Goal: Information Seeking & Learning: Learn about a topic

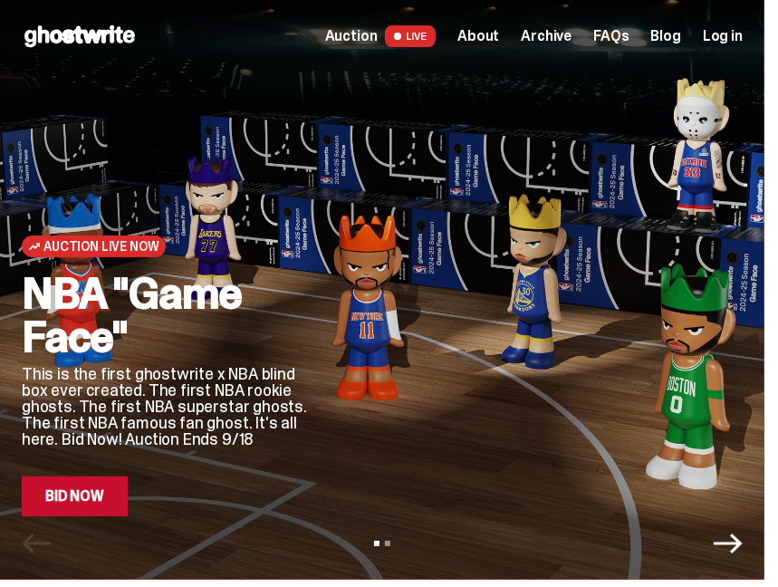
click at [82, 495] on link "Bid Now" at bounding box center [75, 496] width 106 height 40
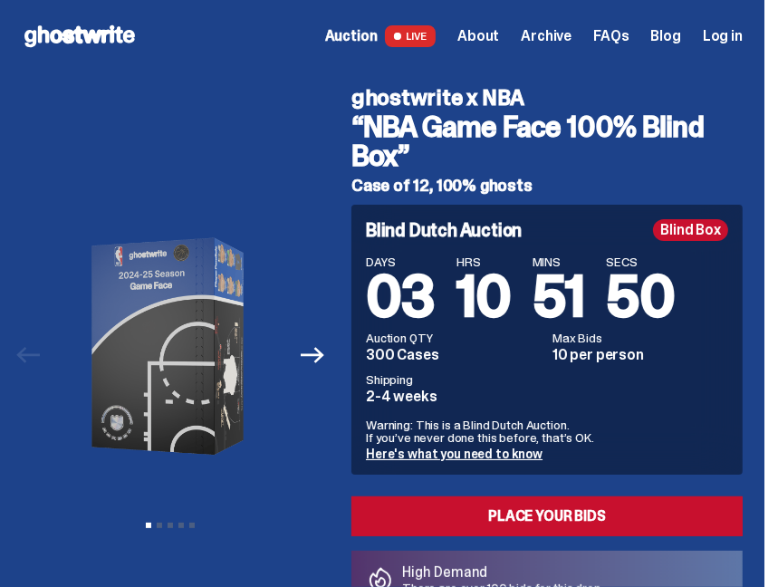
click at [559, 41] on span "Archive" at bounding box center [545, 36] width 51 height 14
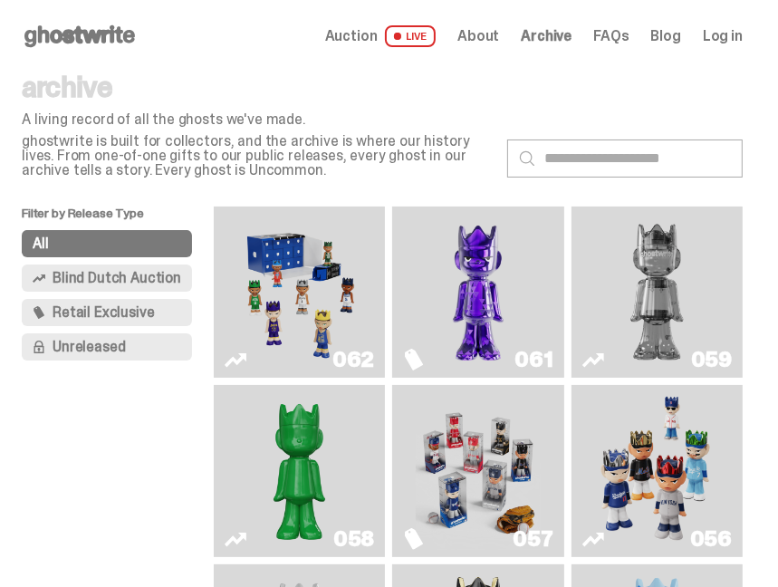
click at [299, 303] on img "Game Face (2025)" at bounding box center [299, 292] width 126 height 157
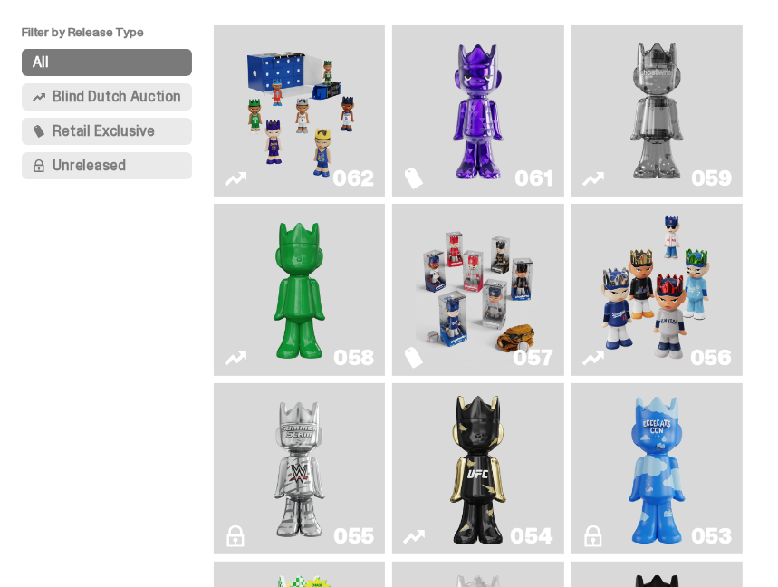
click at [435, 318] on img "Game Face (2025)" at bounding box center [478, 289] width 126 height 157
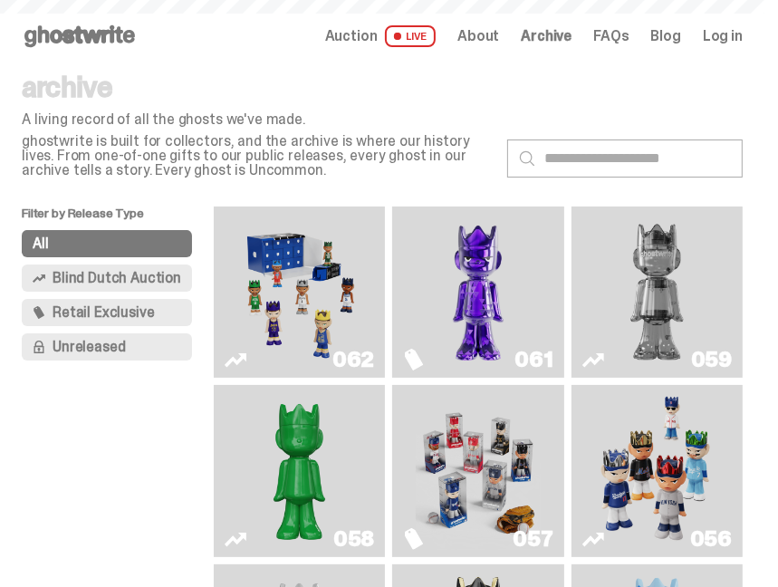
scroll to position [181, 0]
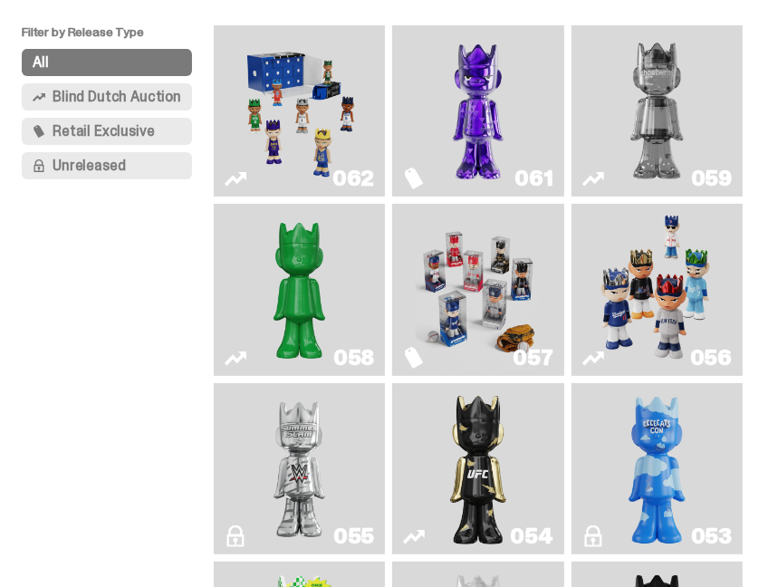
click at [634, 300] on img "Game Face (2025)" at bounding box center [657, 289] width 126 height 157
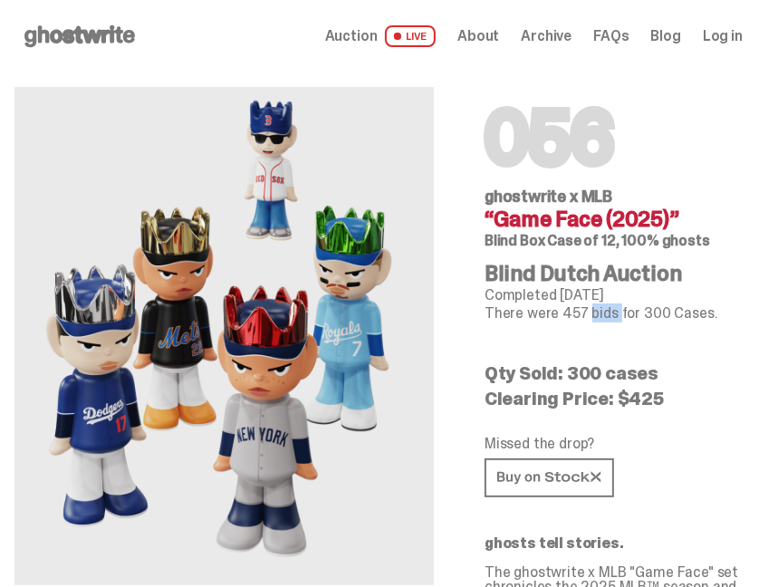
click at [606, 310] on p "There were 457 bids for 300 Cases." at bounding box center [613, 313] width 258 height 14
drag, startPoint x: 606, startPoint y: 310, endPoint x: 696, endPoint y: 315, distance: 89.8
click at [696, 315] on p "There were 457 bids for 300 Cases." at bounding box center [613, 313] width 258 height 14
drag, startPoint x: 696, startPoint y: 315, endPoint x: 523, endPoint y: 325, distance: 173.2
click at [523, 325] on div "056 ghostwrite x MLB “Game Face (2025)” Blind Box Case of 12, 100% ghosts Blind…" at bounding box center [613, 376] width 301 height 608
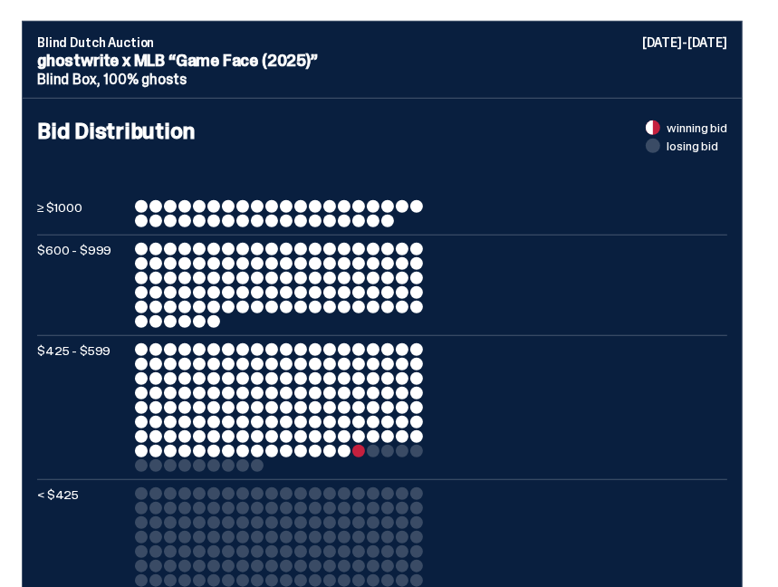
scroll to position [815, 0]
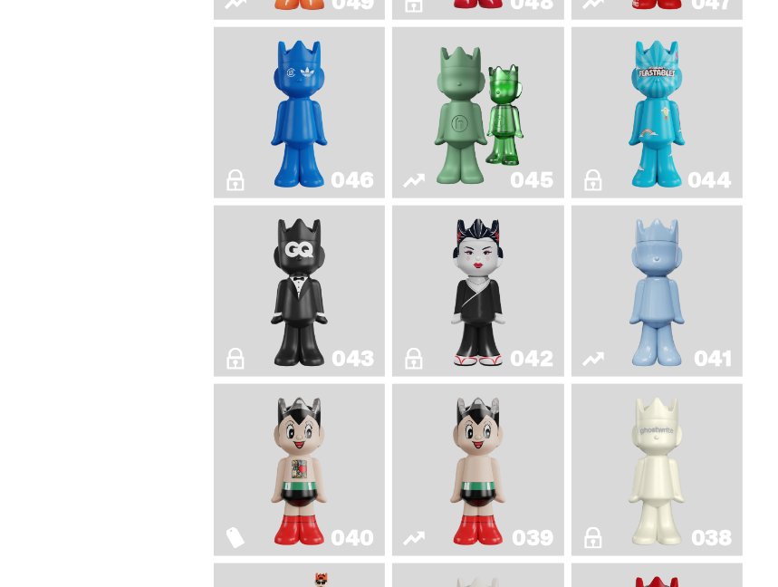
scroll to position [1177, 0]
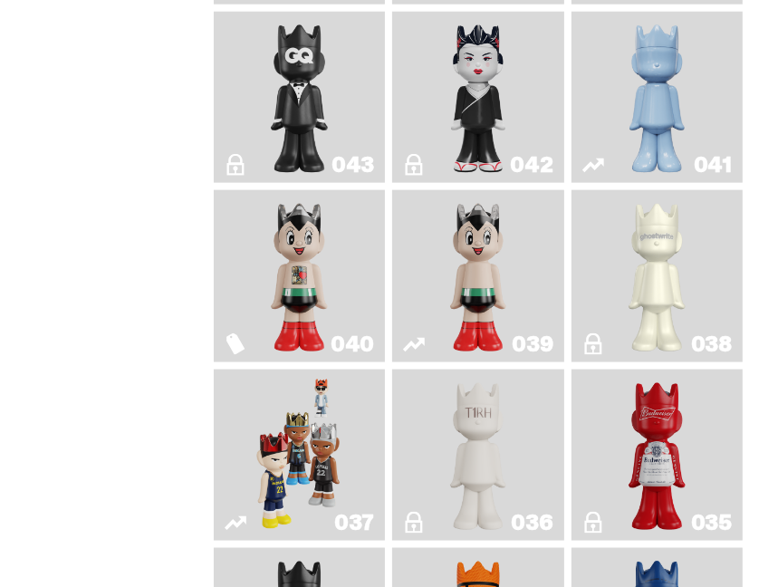
scroll to position [1539, 0]
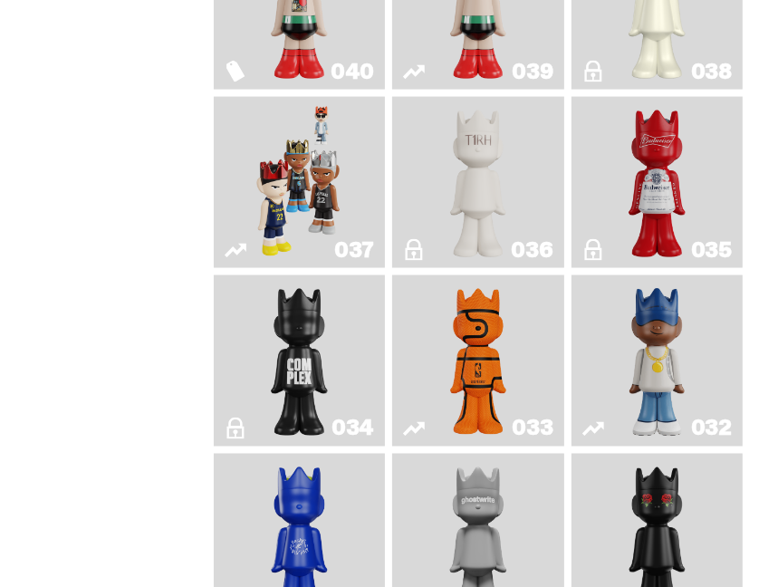
click at [314, 227] on img "Game Face (2024)" at bounding box center [299, 182] width 88 height 157
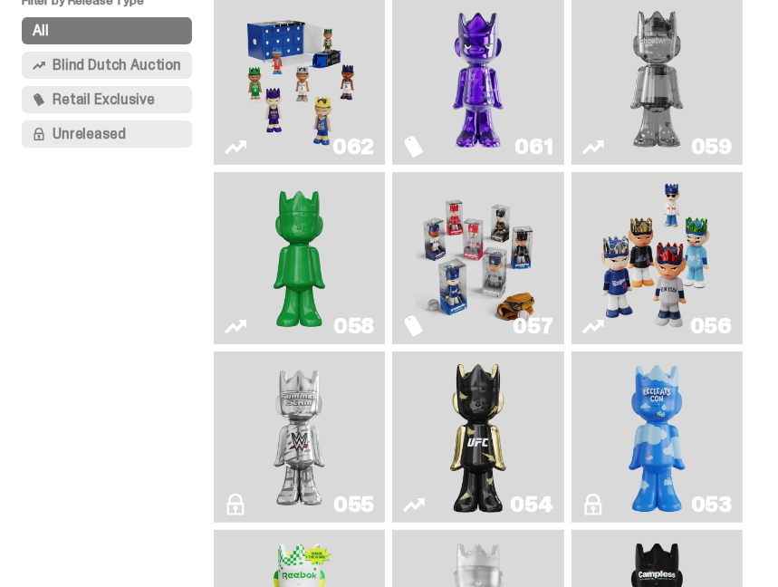
scroll to position [181, 0]
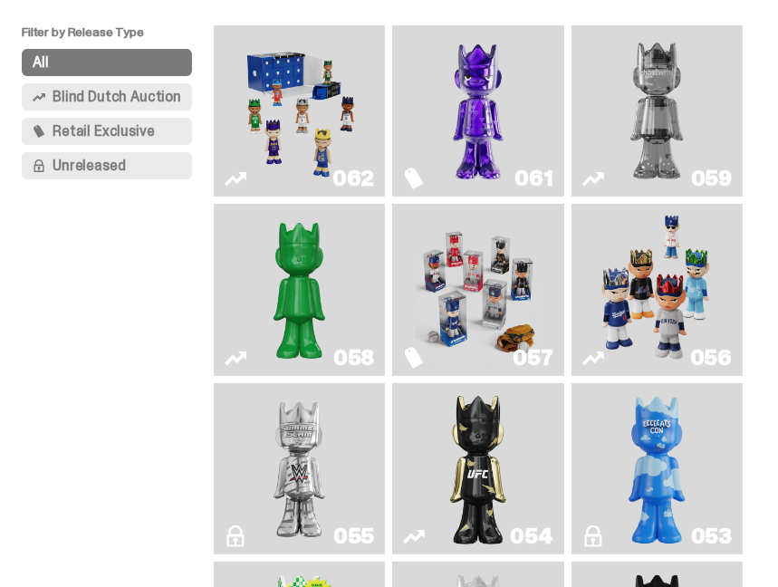
click at [663, 280] on img "Game Face (2025)" at bounding box center [657, 289] width 126 height 157
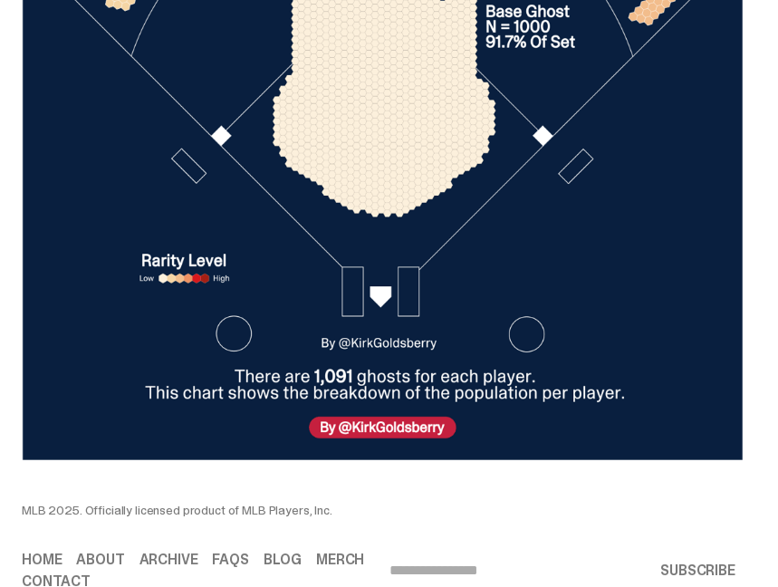
scroll to position [7513, 0]
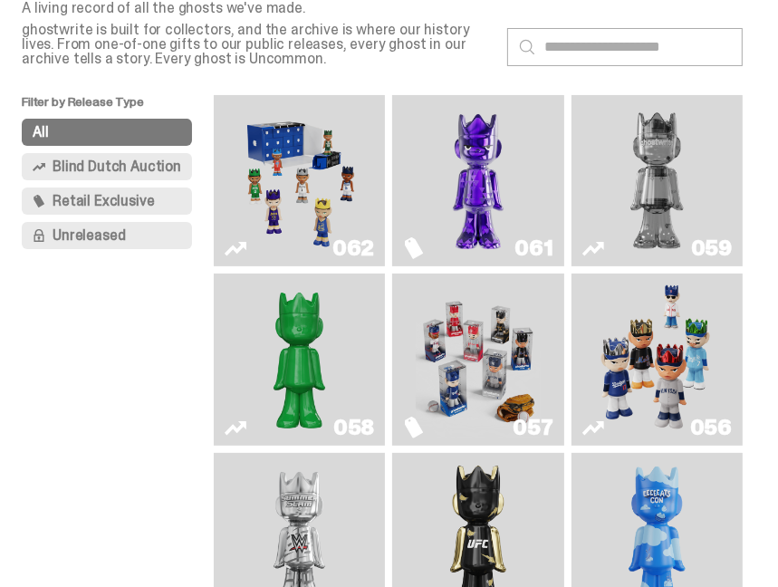
scroll to position [181, 0]
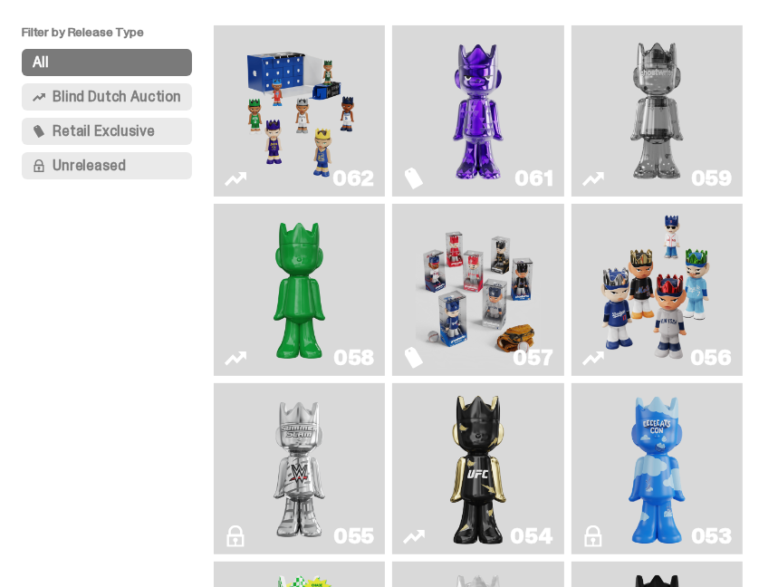
click at [482, 300] on img "Game Face (2025)" at bounding box center [478, 289] width 126 height 157
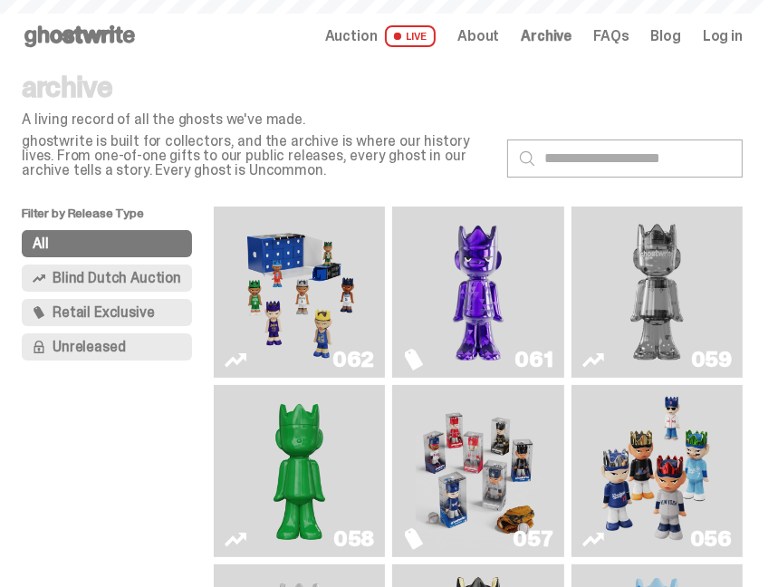
scroll to position [181, 0]
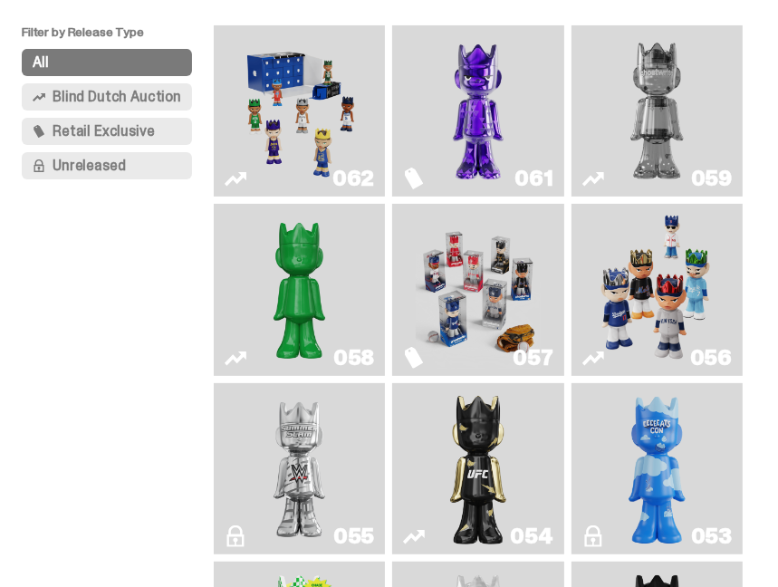
click at [467, 103] on img "Fantasy" at bounding box center [478, 111] width 126 height 157
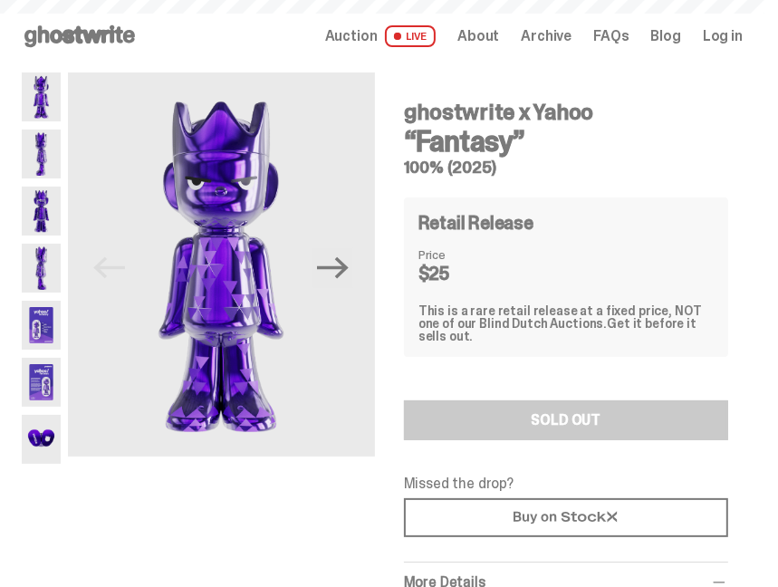
scroll to position [181, 0]
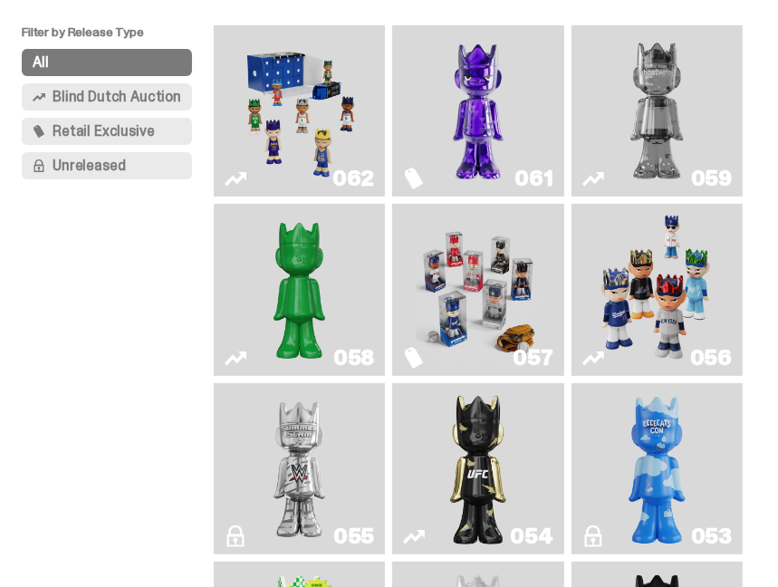
click at [654, 105] on img "Two" at bounding box center [657, 111] width 126 height 157
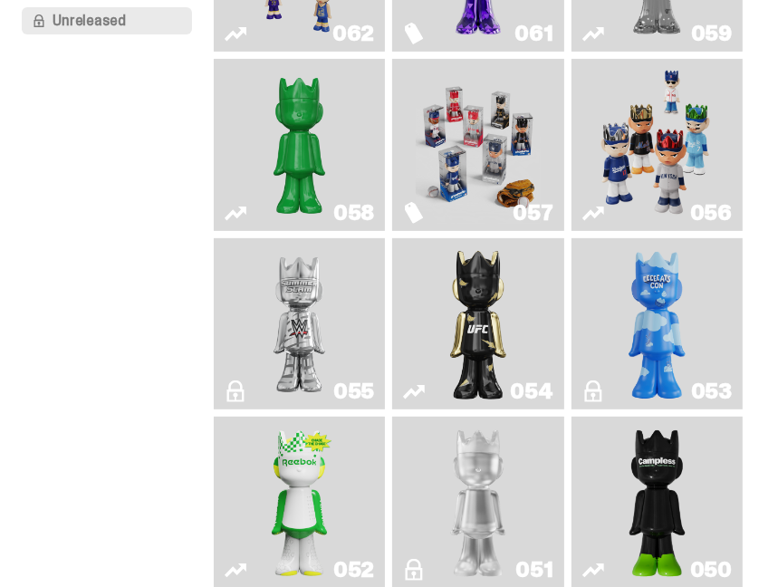
scroll to position [362, 0]
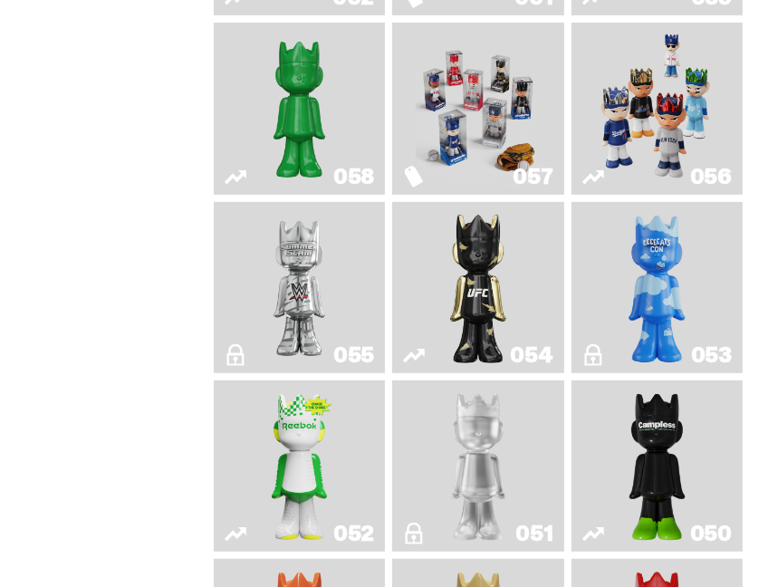
click at [236, 296] on img "I Was There SummerSlam" at bounding box center [299, 287] width 126 height 157
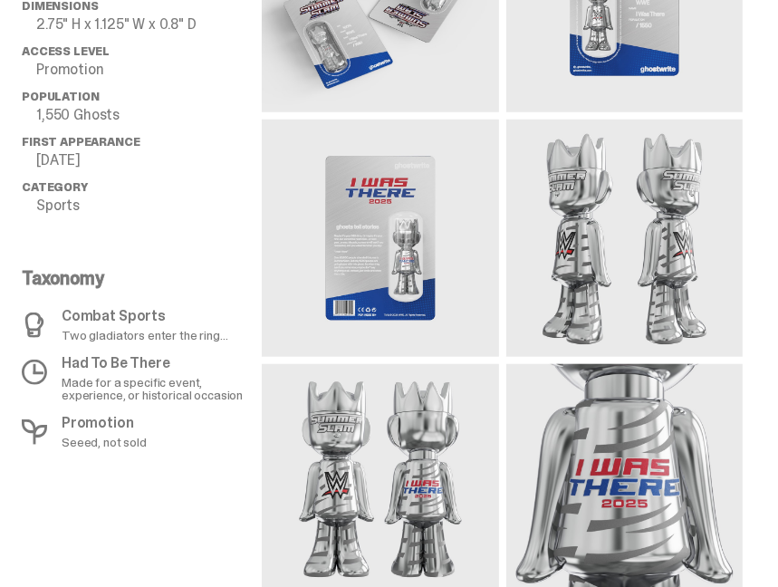
scroll to position [996, 0]
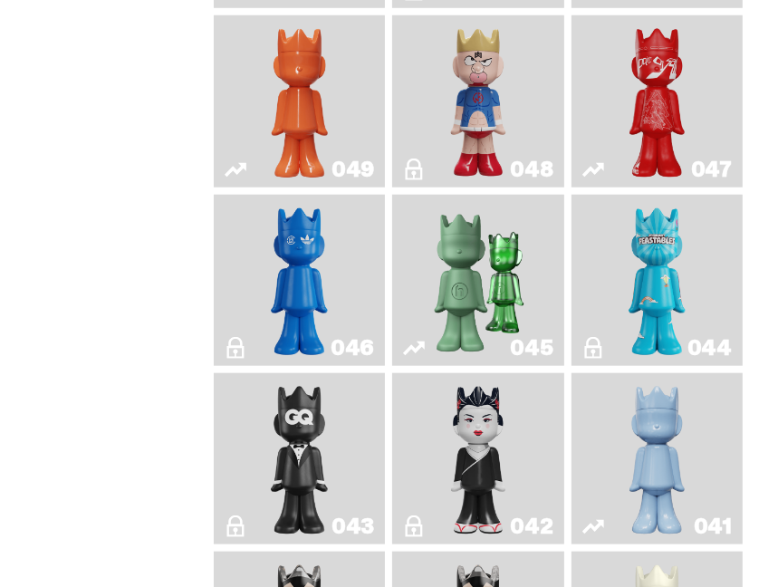
scroll to position [996, 0]
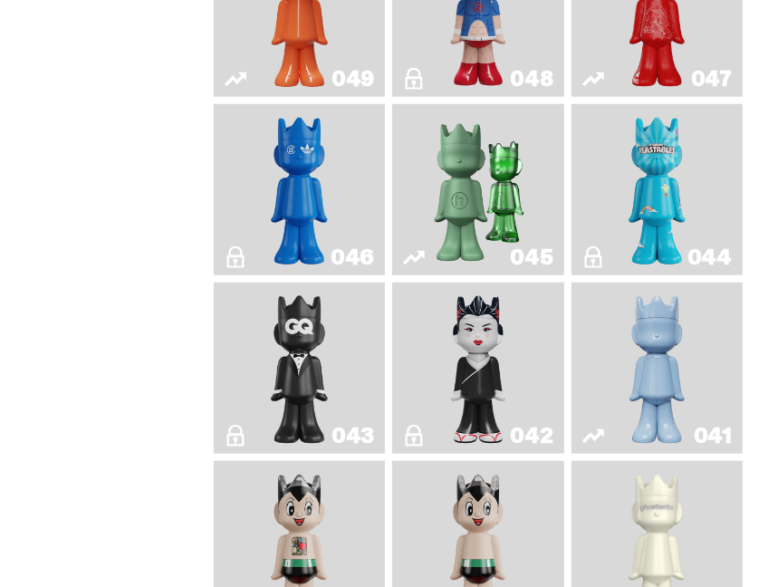
click at [440, 370] on link "042" at bounding box center [477, 368] width 149 height 157
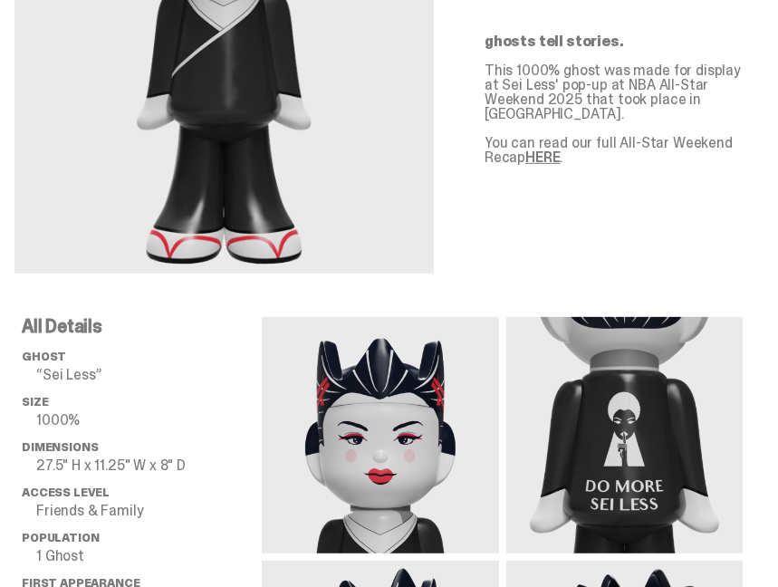
scroll to position [453, 0]
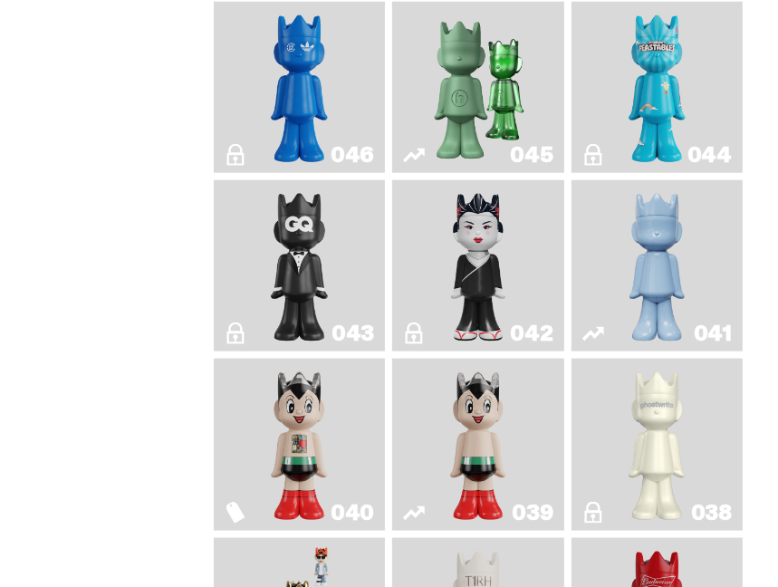
scroll to position [1177, 0]
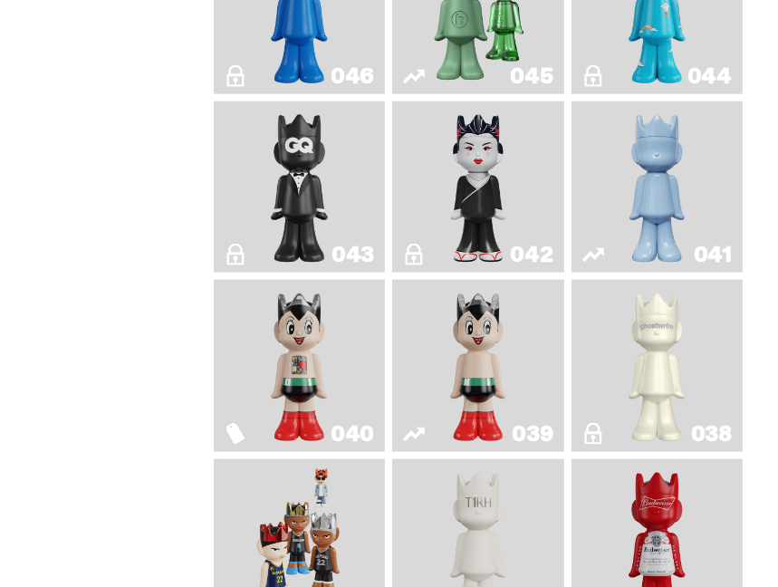
click at [319, 373] on img "Astro Boy (Heart)" at bounding box center [299, 365] width 68 height 157
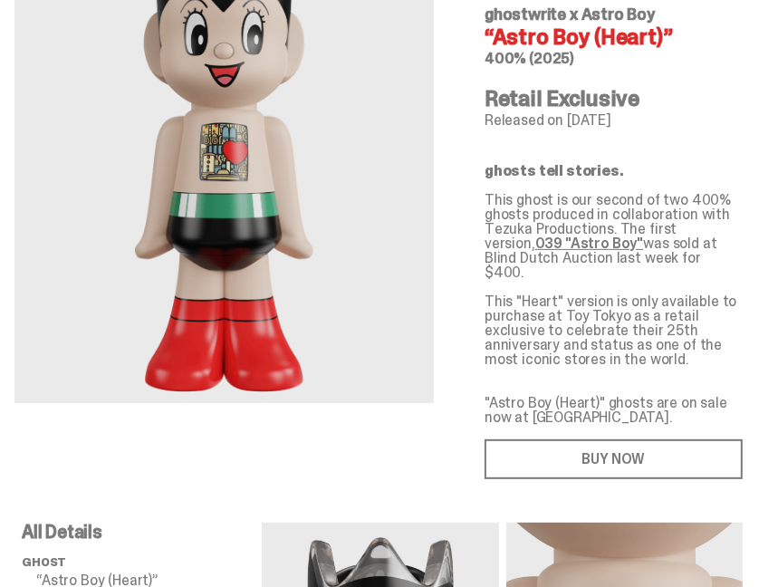
scroll to position [181, 0]
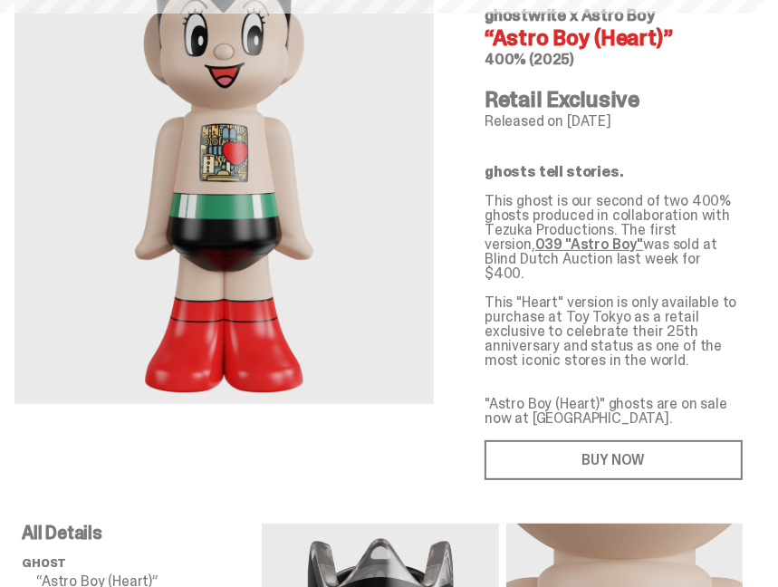
scroll to position [1177, 0]
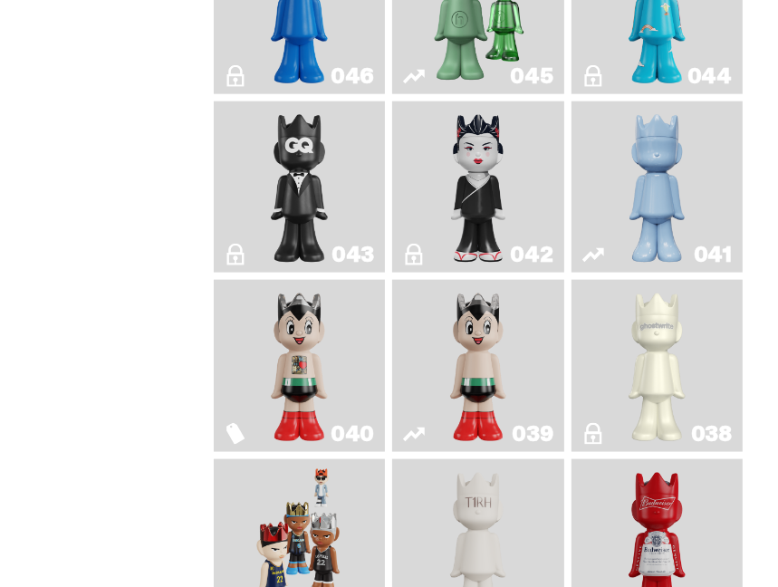
click at [464, 405] on img "Astro Boy" at bounding box center [478, 365] width 68 height 157
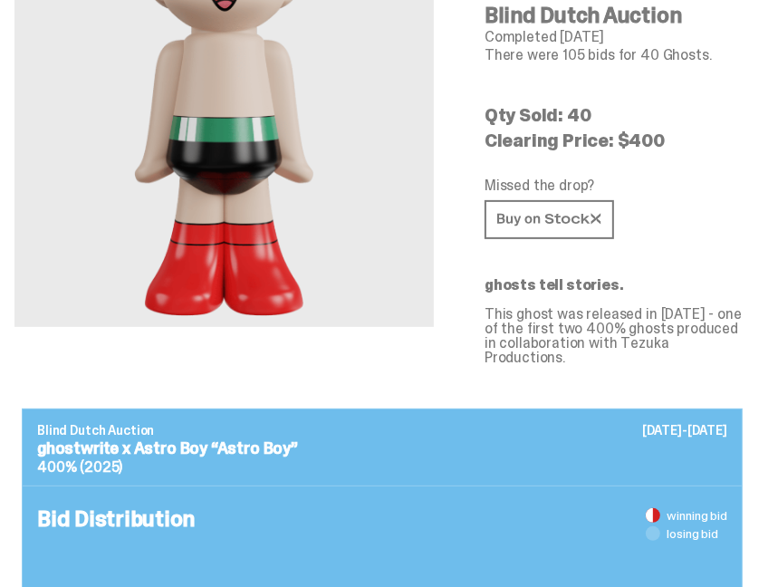
scroll to position [272, 0]
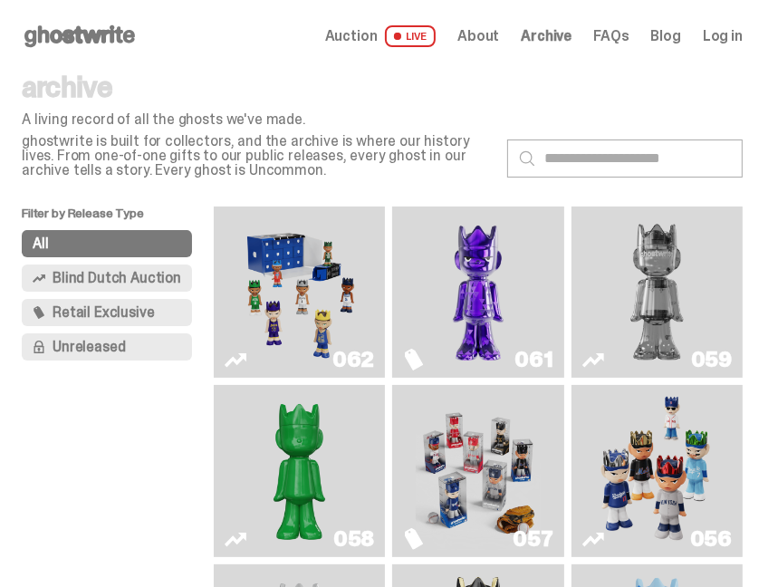
click at [256, 300] on img "Game Face (2025)" at bounding box center [299, 292] width 126 height 157
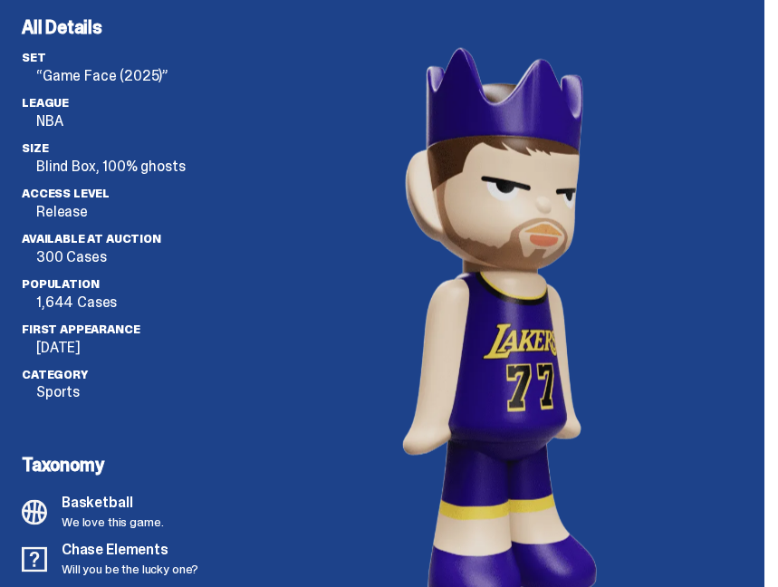
scroll to position [5431, 0]
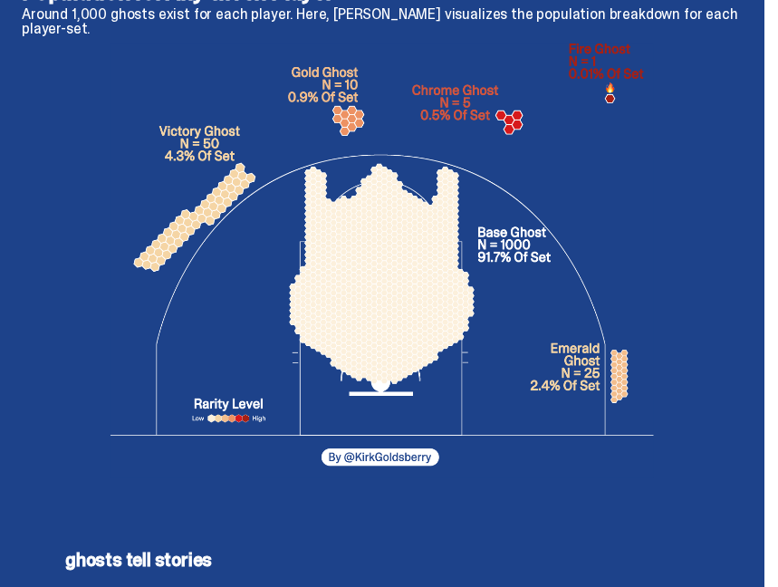
scroll to position [3983, 0]
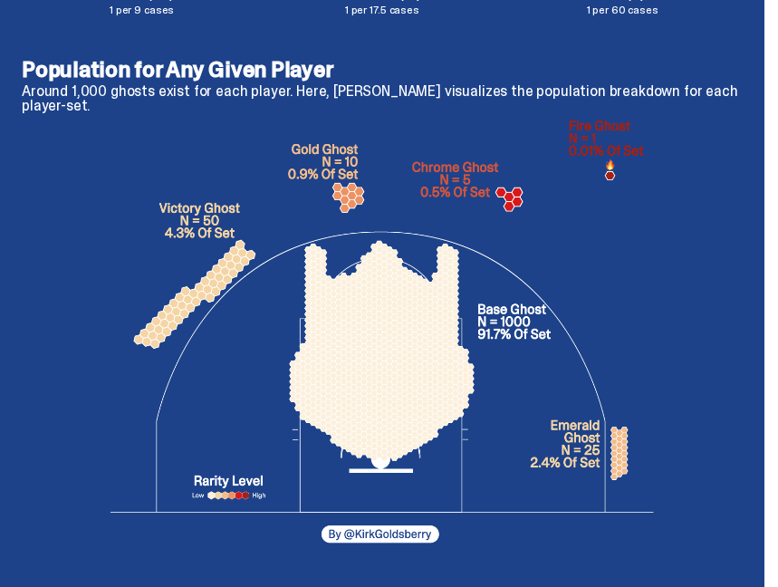
click at [121, 148] on img at bounding box center [381, 337] width 543 height 435
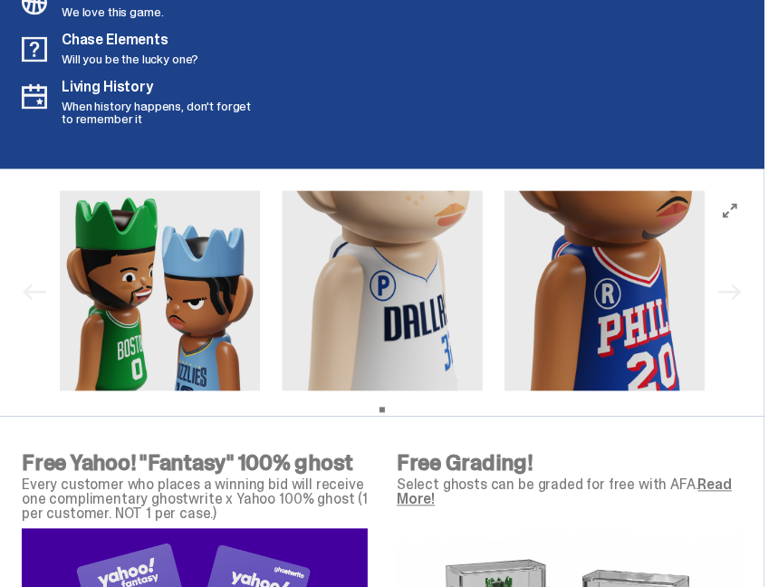
scroll to position [6207, 0]
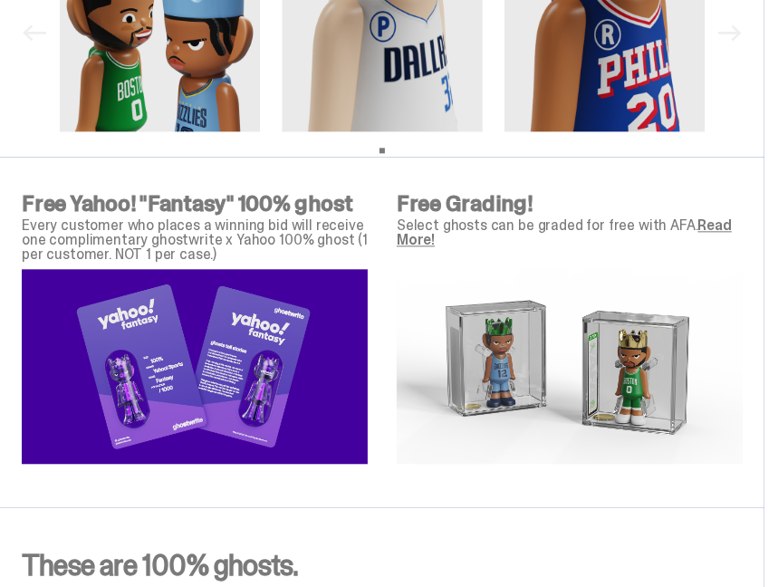
click at [416, 215] on link "Read More!" at bounding box center [563, 231] width 335 height 33
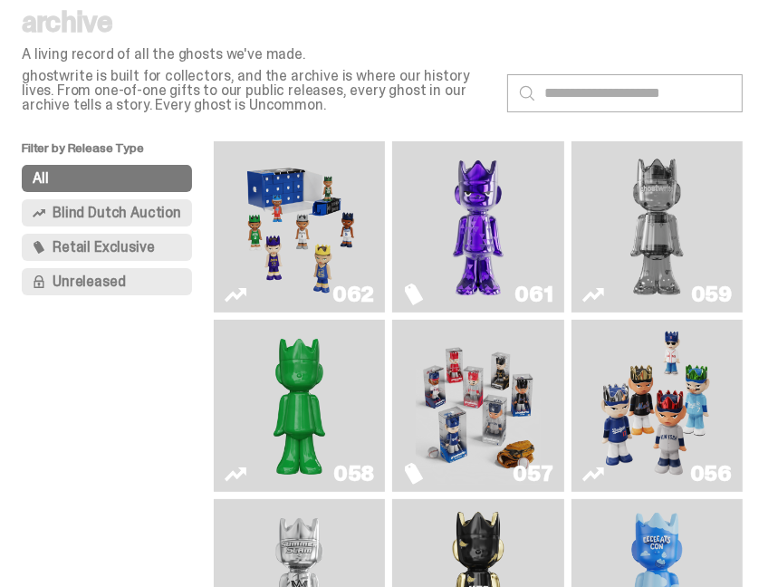
scroll to position [181, 0]
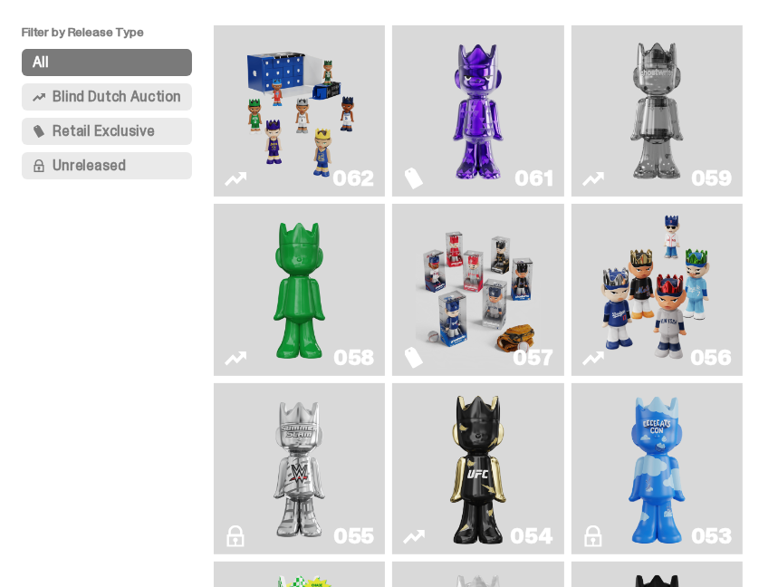
click at [633, 292] on img "Game Face (2025)" at bounding box center [657, 289] width 126 height 157
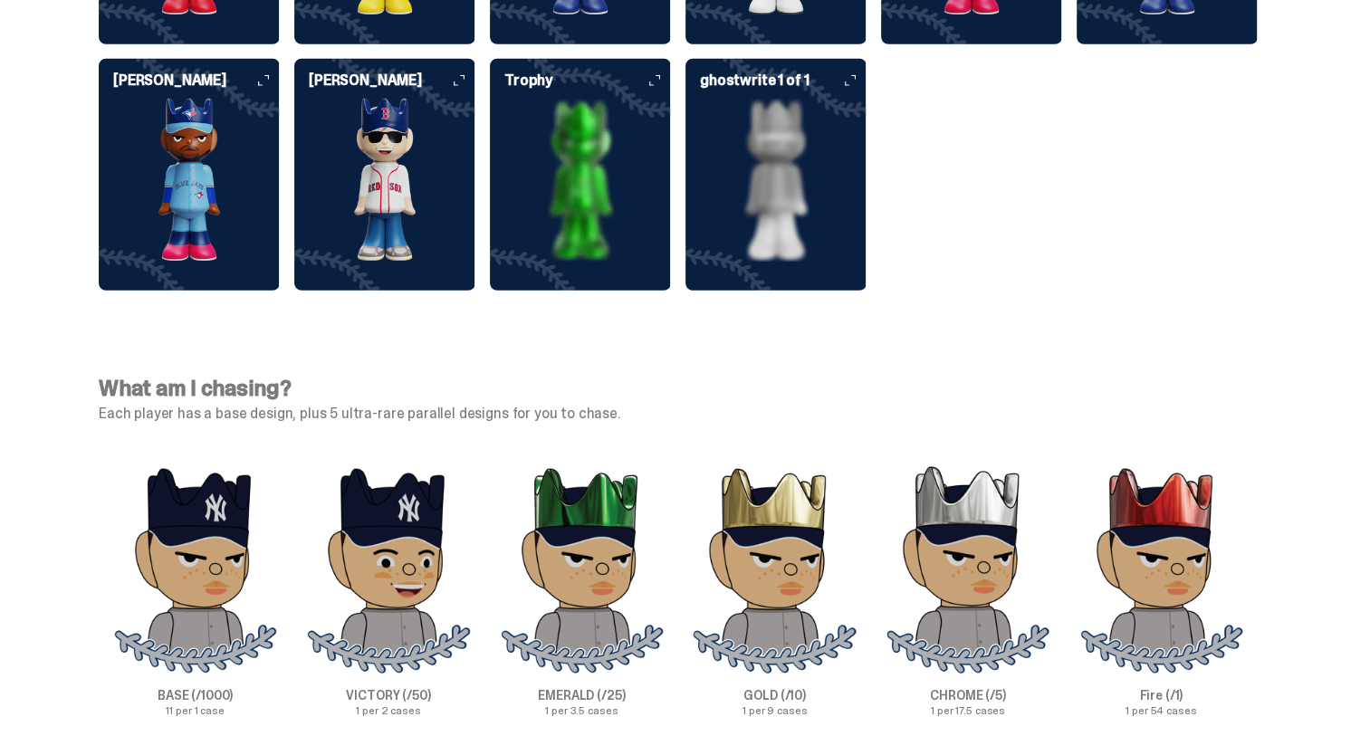
scroll to position [5268, 0]
